Goal: Check status: Check status

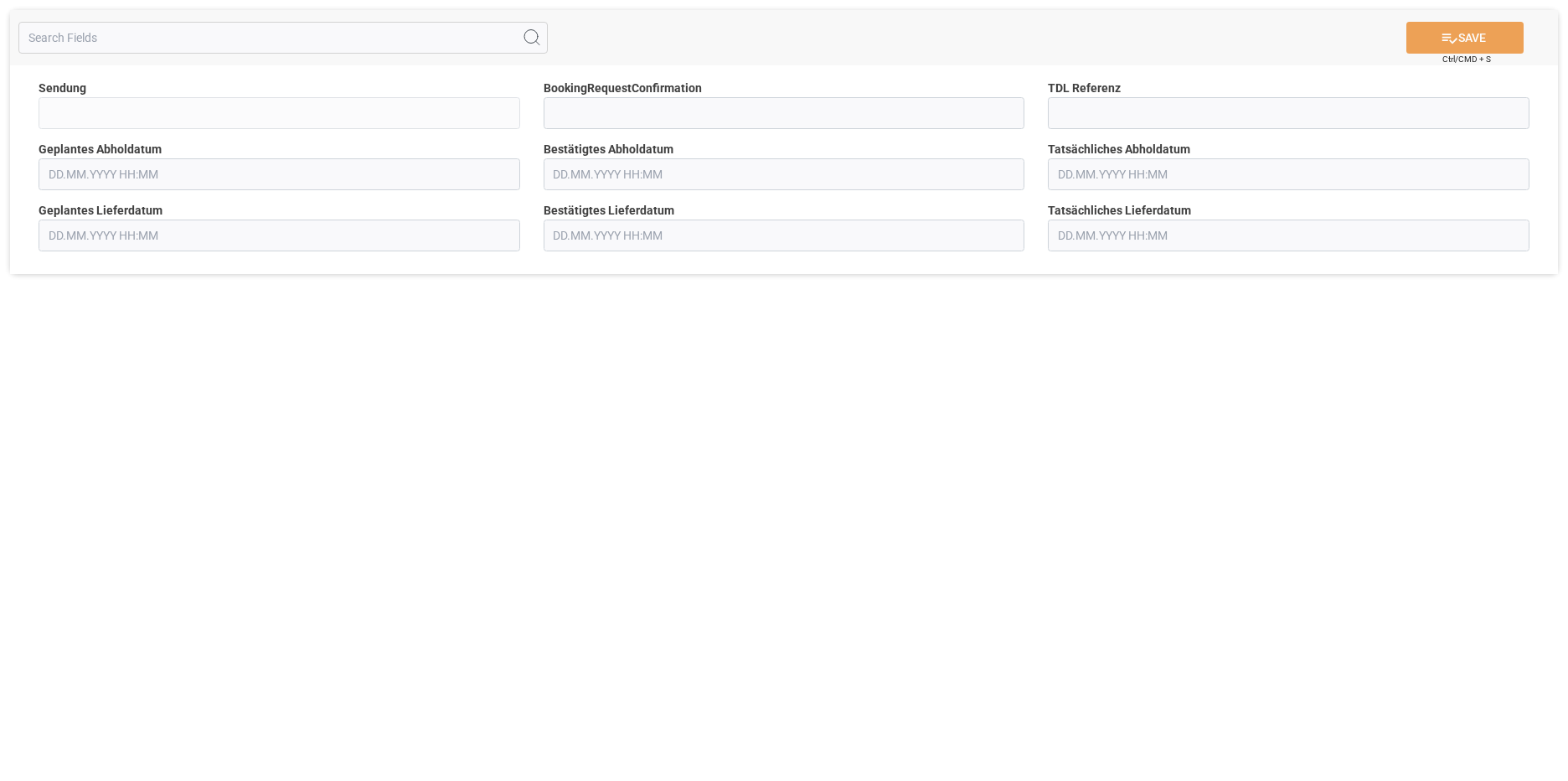
type input "QKA25-009576"
type input "[DATE] 00:00"
click at [640, 177] on input "text" at bounding box center [784, 175] width 482 height 32
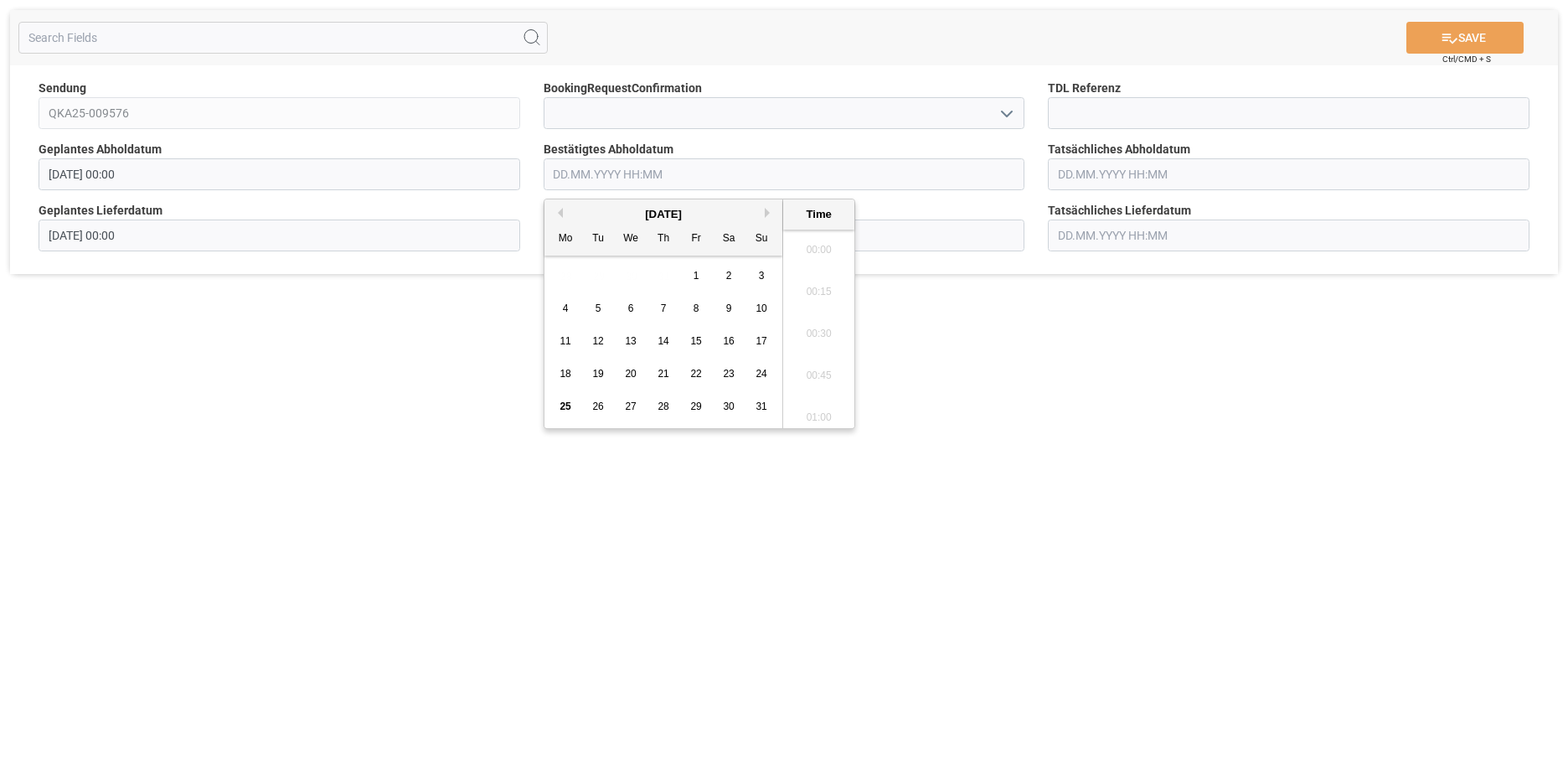
scroll to position [2393, 0]
click at [628, 407] on span "27" at bounding box center [630, 406] width 10 height 11
type input "[DATE] 00:00"
click at [936, 235] on input "text" at bounding box center [784, 236] width 482 height 32
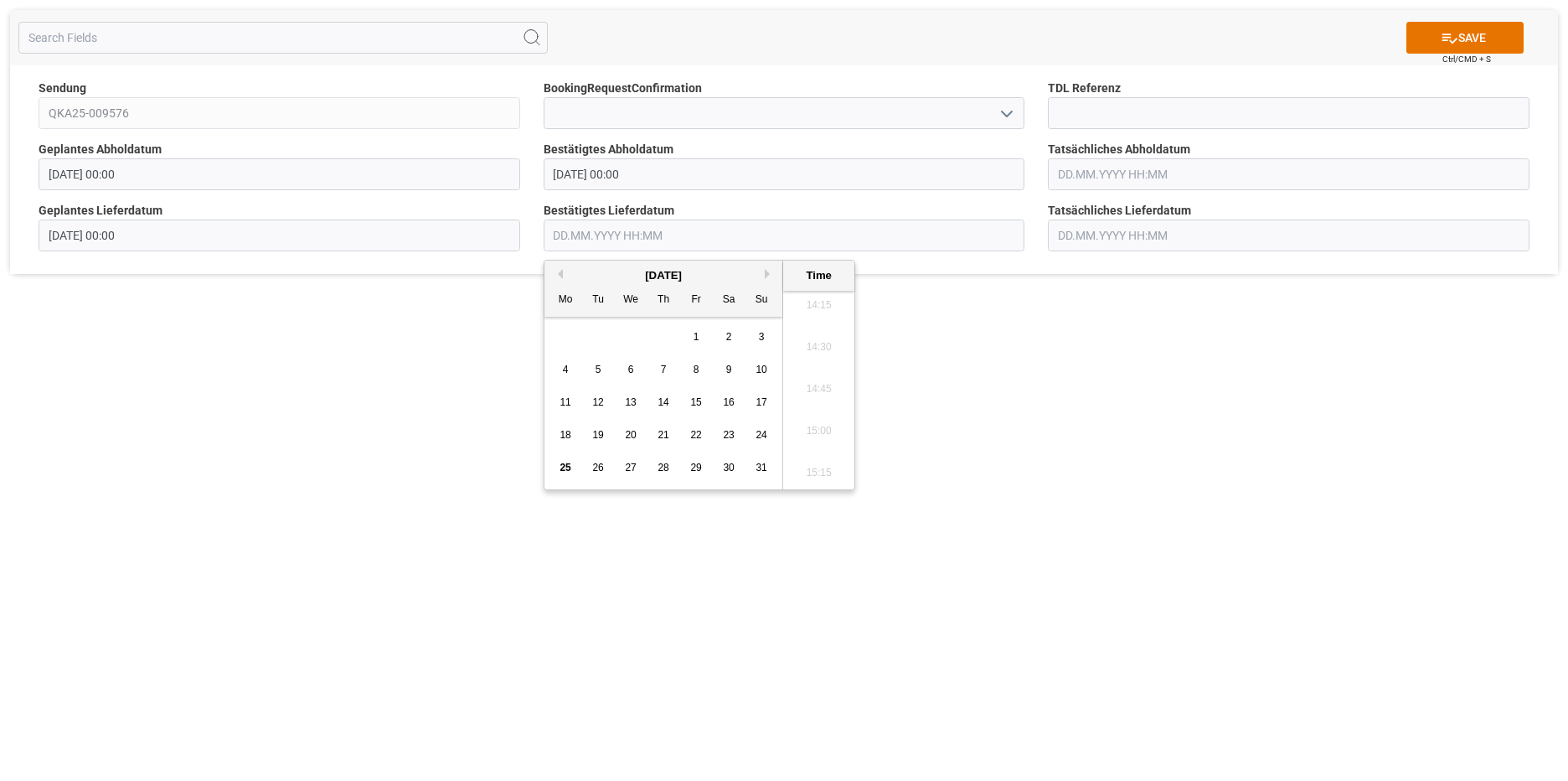
click at [763, 274] on div "[DATE]" at bounding box center [663, 276] width 238 height 17
click at [766, 274] on button "Next Month" at bounding box center [770, 274] width 10 height 10
click at [602, 336] on div "2" at bounding box center [599, 337] width 21 height 20
type input "[DATE] 00:00"
click at [1004, 109] on icon "open menu" at bounding box center [1006, 113] width 20 height 20
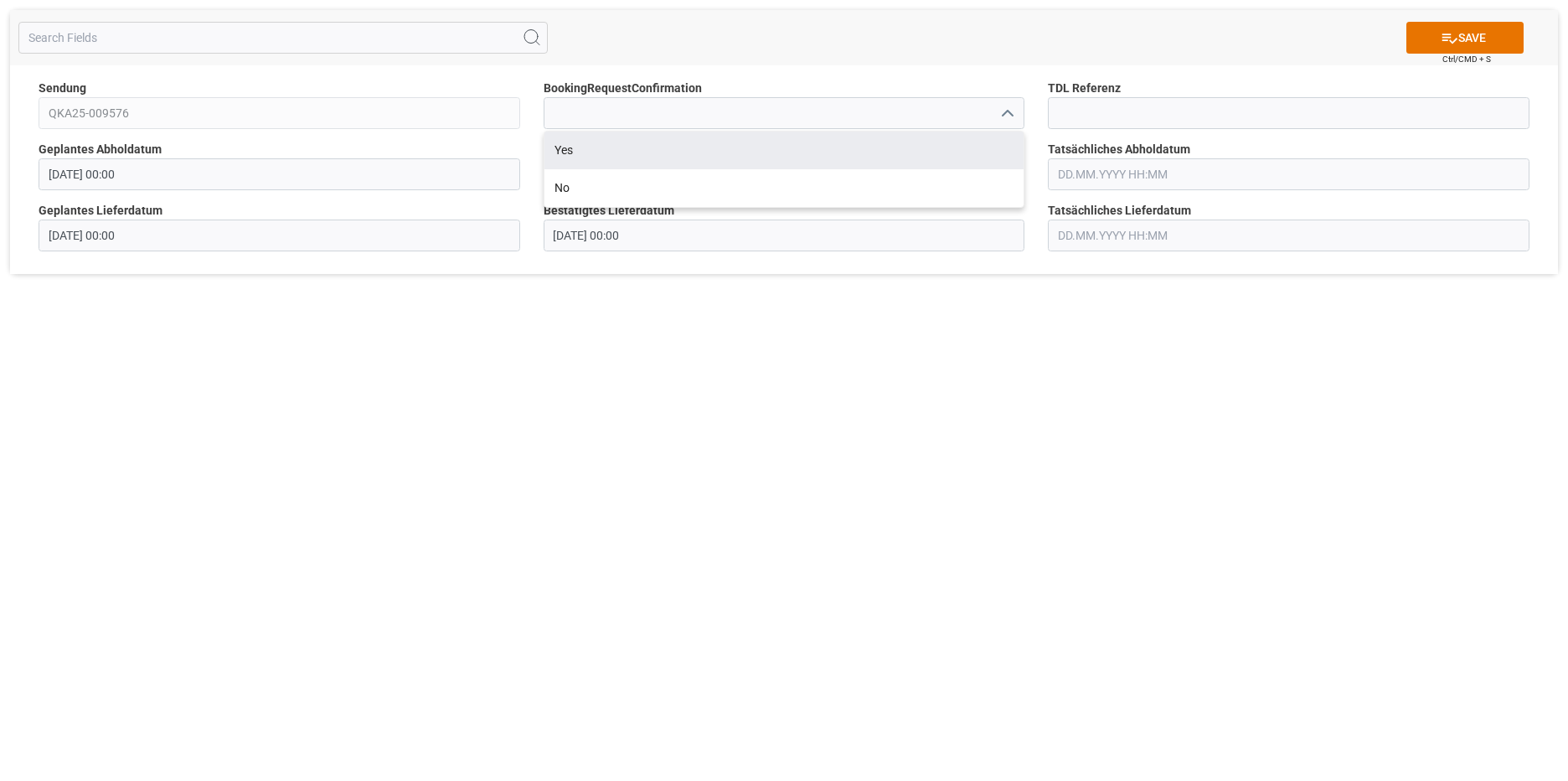
click at [731, 152] on div "Yes" at bounding box center [784, 150] width 480 height 38
type input "Yes"
click at [1444, 45] on icon at bounding box center [1449, 38] width 18 height 18
